Goal: Information Seeking & Learning: Learn about a topic

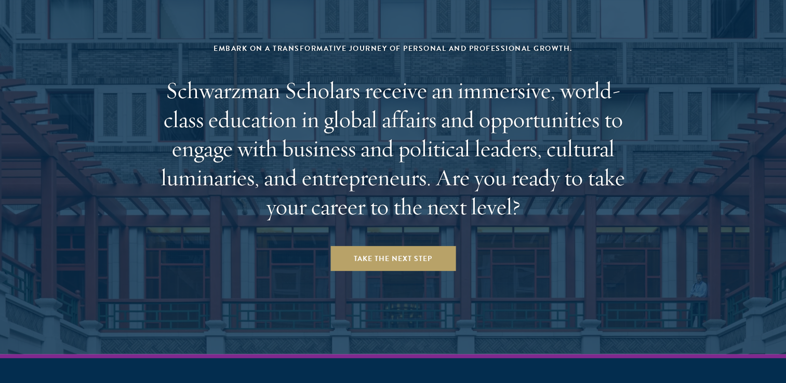
scroll to position [4353, 0]
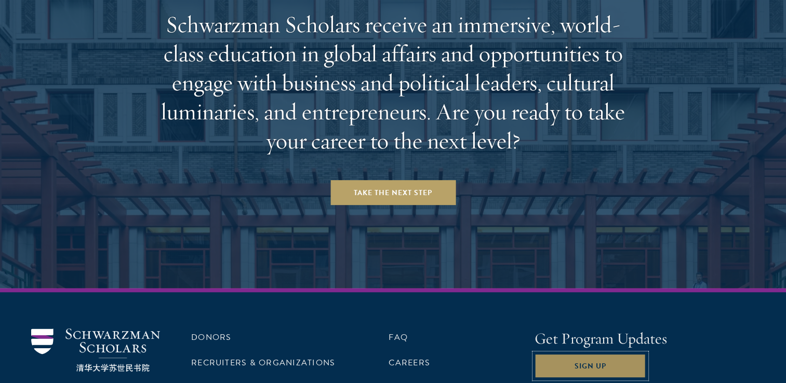
click at [574, 354] on button "Sign Up" at bounding box center [590, 366] width 112 height 25
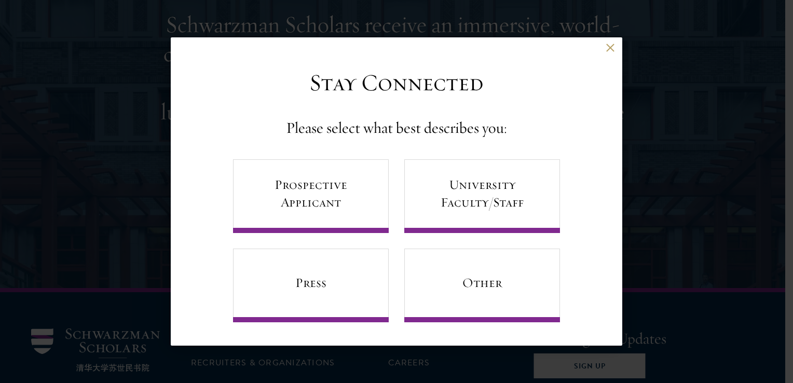
click at [618, 46] on div "Back" at bounding box center [397, 56] width 452 height 25
drag, startPoint x: 615, startPoint y: 49, endPoint x: 606, endPoint y: 51, distance: 9.6
click at [615, 49] on div "Back" at bounding box center [397, 56] width 452 height 25
drag, startPoint x: 603, startPoint y: 51, endPoint x: 610, endPoint y: 48, distance: 7.0
click at [604, 50] on div "Back" at bounding box center [397, 56] width 452 height 25
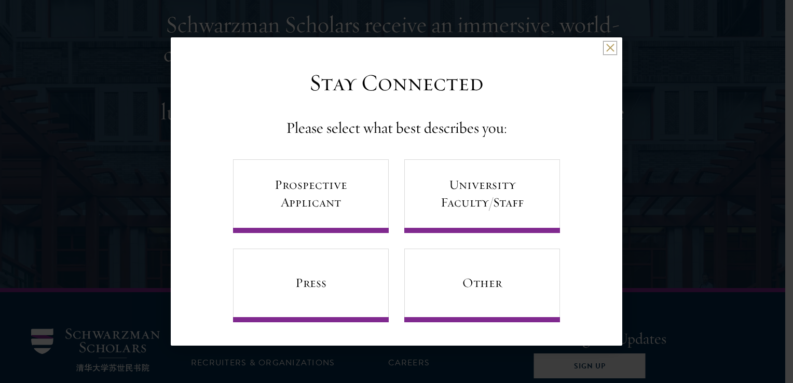
click at [610, 47] on button at bounding box center [610, 48] width 9 height 9
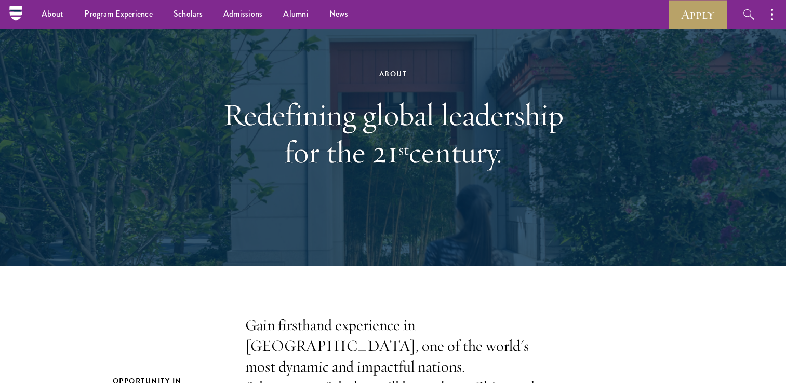
scroll to position [0, 0]
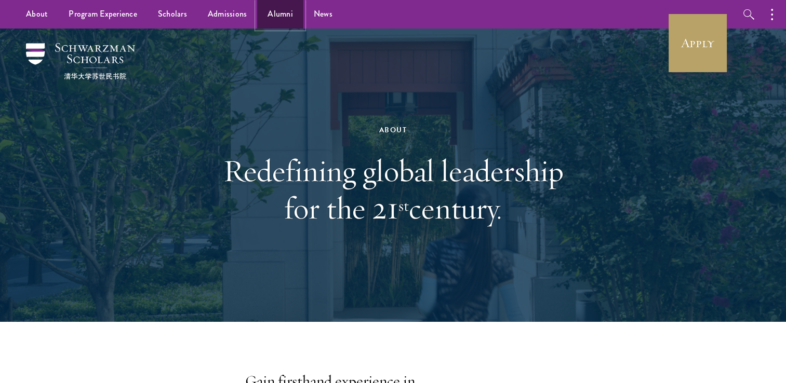
click at [295, 12] on link "Alumni" at bounding box center [280, 14] width 46 height 29
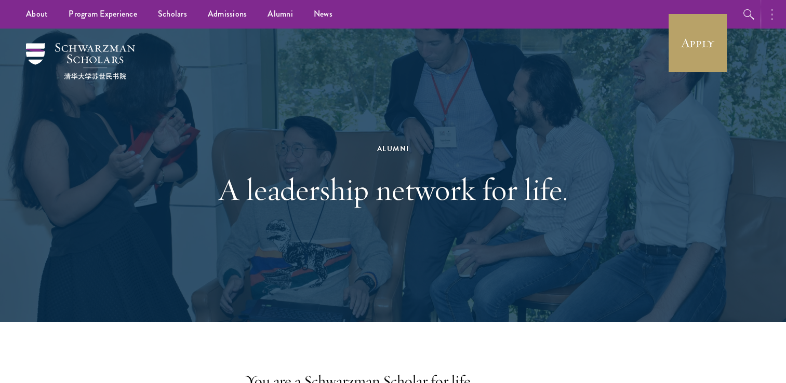
click at [773, 15] on button "button" at bounding box center [774, 14] width 23 height 29
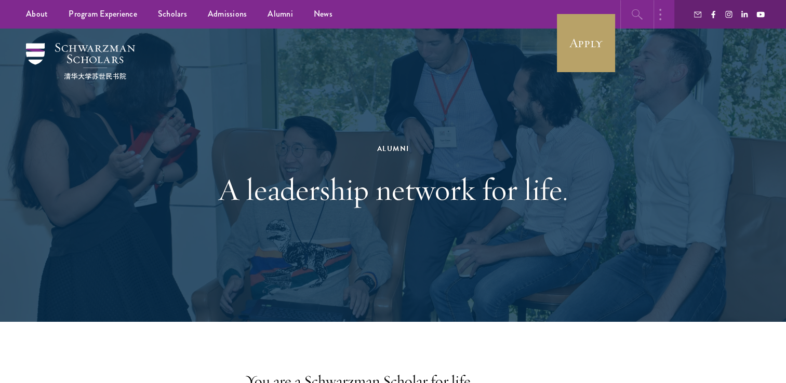
click at [642, 16] on icon "button" at bounding box center [637, 14] width 12 height 12
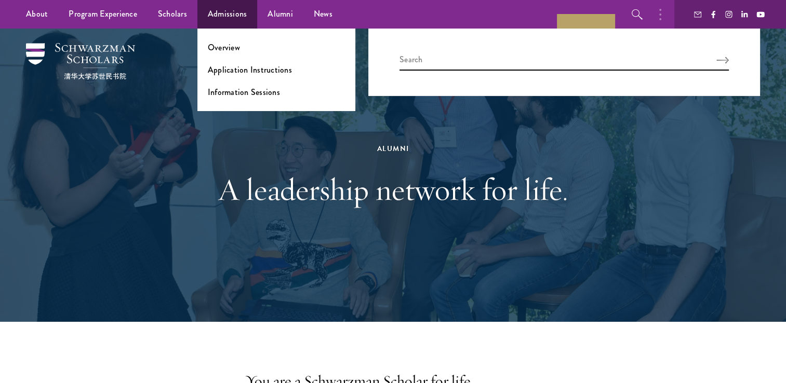
click at [251, 51] on li "Overview" at bounding box center [276, 48] width 137 height 12
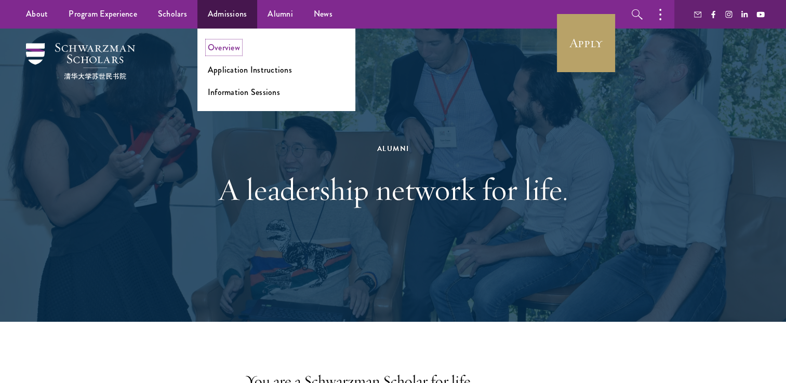
click at [228, 53] on link "Overview" at bounding box center [224, 48] width 32 height 12
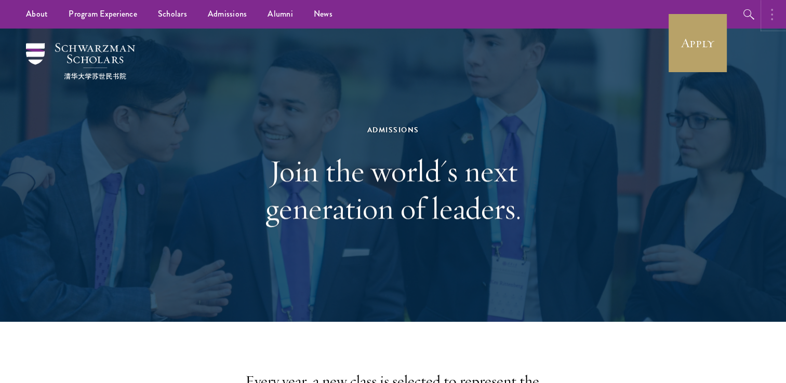
click at [771, 12] on icon "button" at bounding box center [772, 14] width 2 height 12
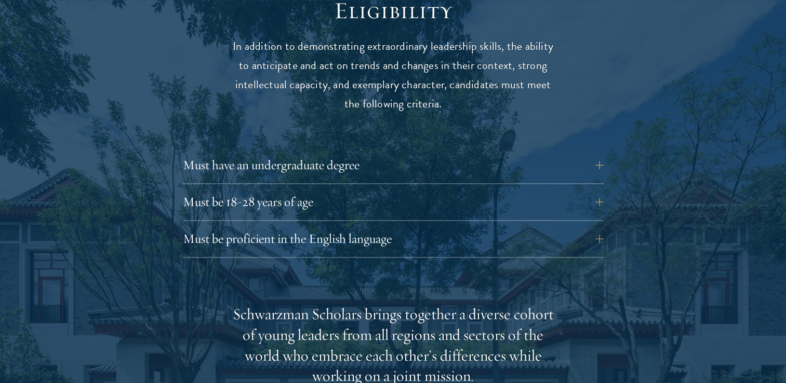
scroll to position [1389, 0]
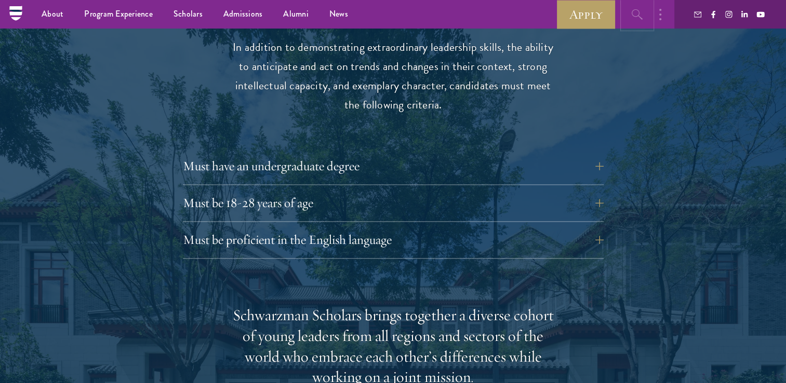
click at [632, 13] on icon "button" at bounding box center [637, 14] width 12 height 12
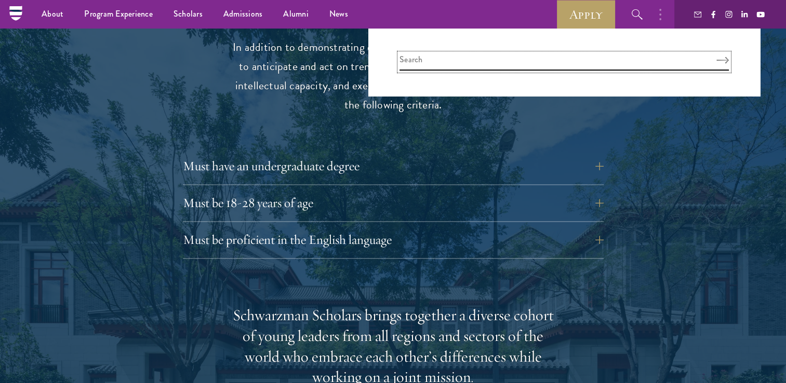
click at [425, 55] on input "search" at bounding box center [563, 61] width 329 height 17
type input "sign"
click at [716, 57] on button "Search" at bounding box center [722, 60] width 12 height 7
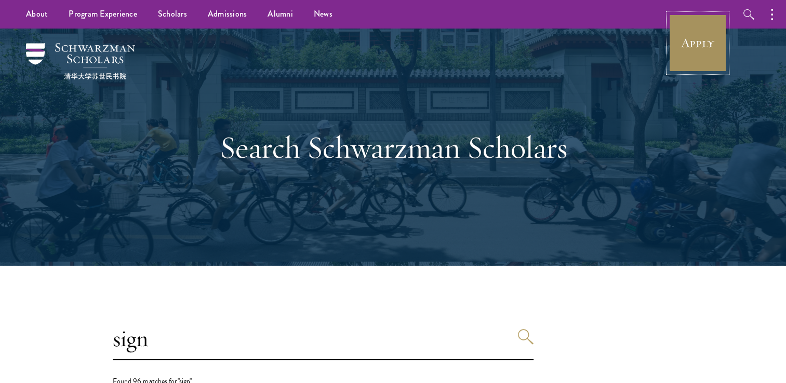
click at [698, 51] on link "Apply" at bounding box center [697, 43] width 58 height 58
